Goal: Ask a question: Seek information or help from site administrators or community

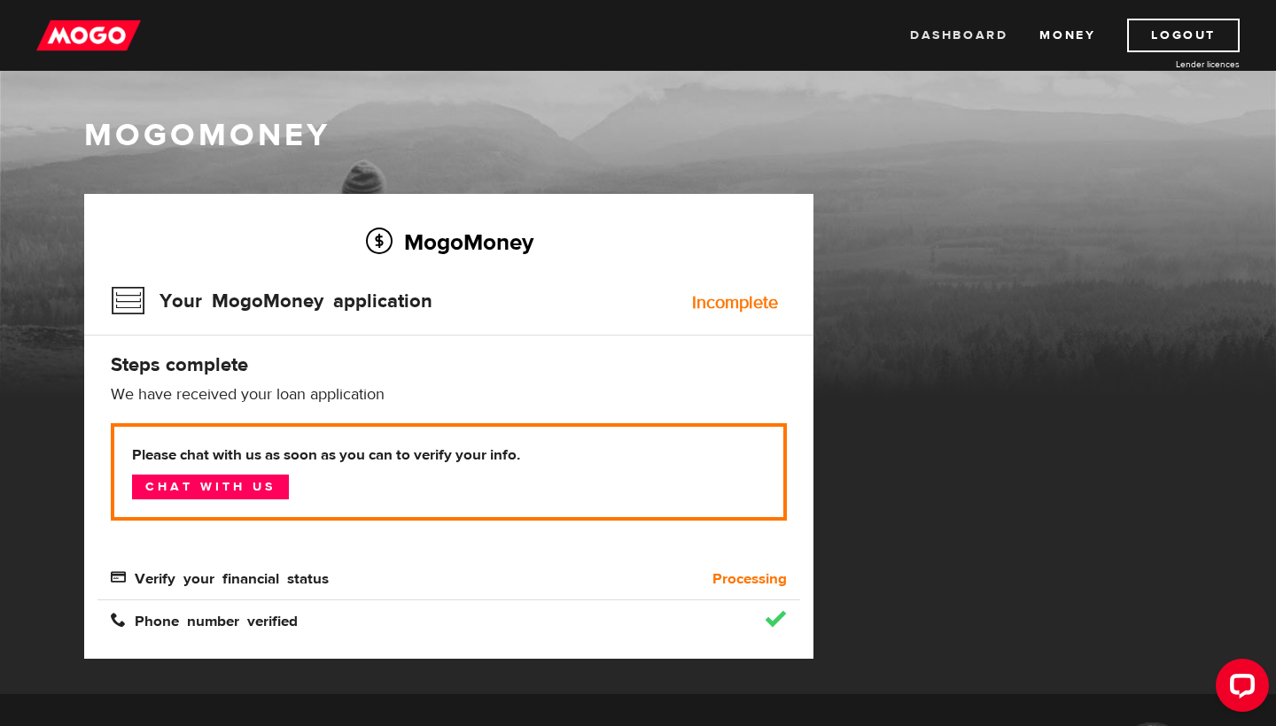
click at [952, 36] on link "Dashboard" at bounding box center [958, 36] width 97 height 34
click at [956, 31] on link "Dashboard" at bounding box center [958, 36] width 97 height 34
click at [233, 491] on link "Chat with us" at bounding box center [210, 487] width 157 height 25
